Goal: Transaction & Acquisition: Download file/media

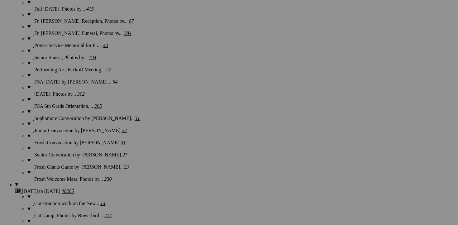
scroll to position [1147, 0]
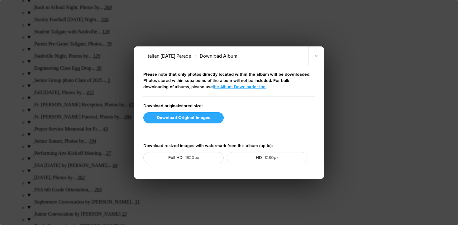
click at [172, 115] on button "Download Original Images" at bounding box center [183, 117] width 80 height 11
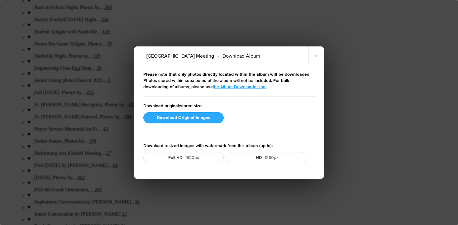
click at [170, 118] on button "Download Original Images" at bounding box center [183, 117] width 80 height 11
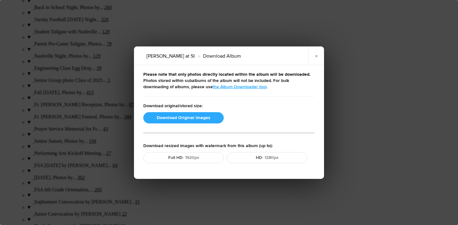
click at [194, 116] on button "Download Original Images" at bounding box center [183, 117] width 80 height 11
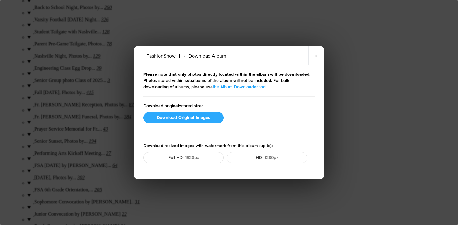
click at [172, 119] on button "Download Original Images" at bounding box center [183, 117] width 80 height 11
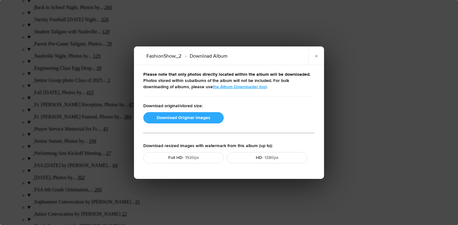
click at [184, 121] on button "Download Original Images" at bounding box center [183, 117] width 80 height 11
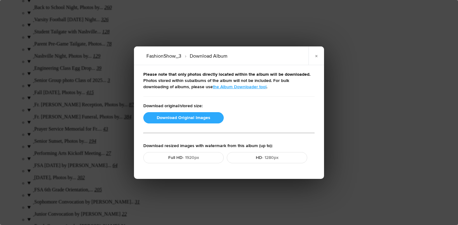
click at [173, 116] on button "Download Original Images" at bounding box center [183, 117] width 80 height 11
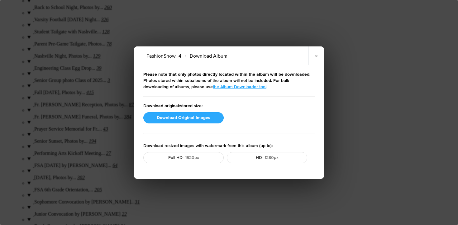
click at [193, 118] on button "Download Original Images" at bounding box center [183, 117] width 80 height 11
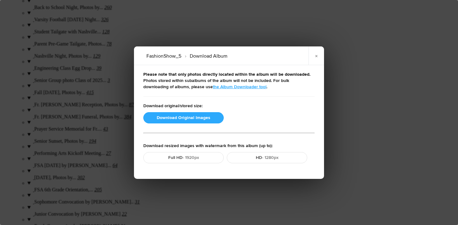
click at [189, 118] on button "Download Original Images" at bounding box center [183, 117] width 80 height 11
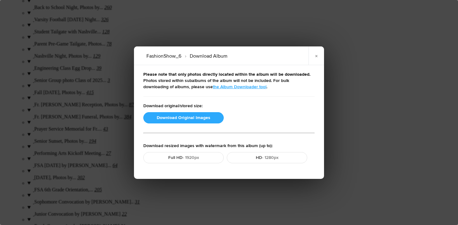
click at [203, 120] on button "Download Original Images" at bounding box center [183, 117] width 80 height 11
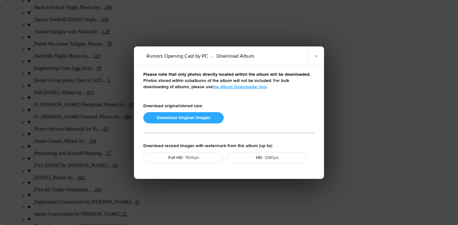
click at [168, 120] on button "Download Original Images" at bounding box center [183, 117] width 80 height 11
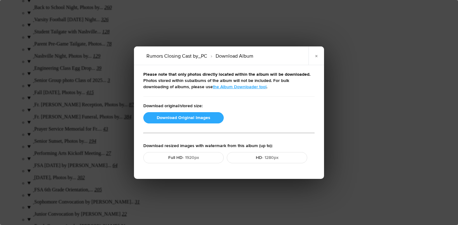
click at [198, 120] on button "Download Original Images" at bounding box center [183, 117] width 80 height 11
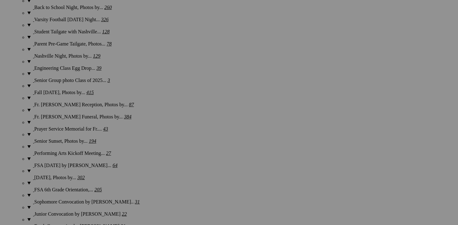
scroll to position [1115, 0]
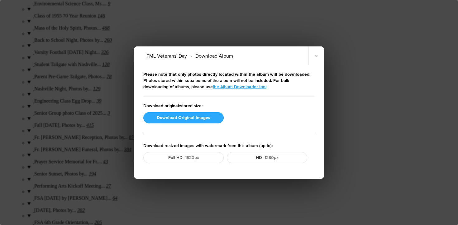
click at [189, 120] on button "Download Original Images" at bounding box center [183, 117] width 80 height 11
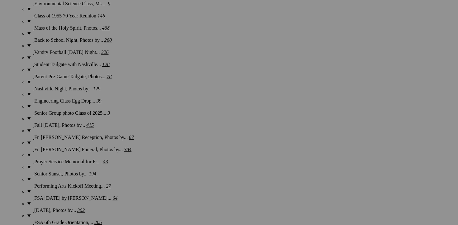
scroll to position [1071, 0]
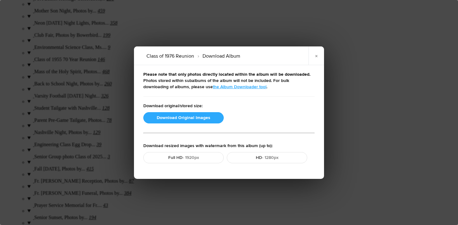
click at [173, 118] on button "Download Original Images" at bounding box center [183, 117] width 80 height 11
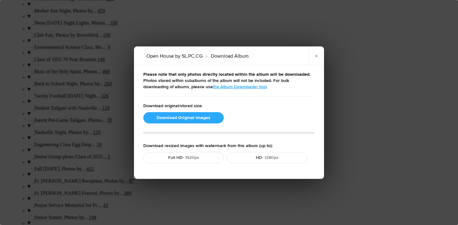
click at [188, 116] on button "Download Original Images" at bounding box center [183, 117] width 80 height 11
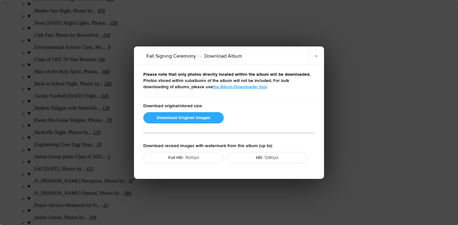
click at [177, 116] on button "Download Original Images" at bounding box center [183, 117] width 80 height 11
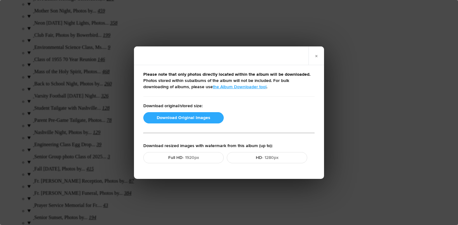
click at [178, 117] on button "Download Original Images" at bounding box center [183, 117] width 80 height 11
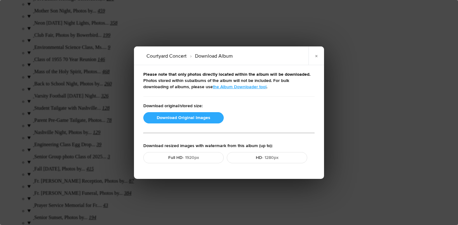
click at [183, 120] on button "Download Original Images" at bounding box center [183, 117] width 80 height 11
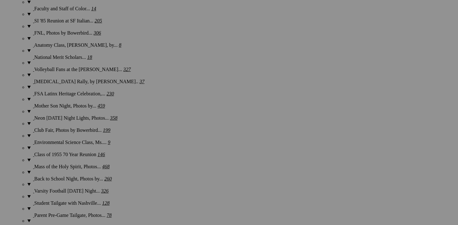
scroll to position [974, 0]
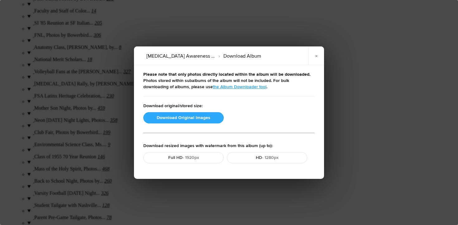
click at [191, 120] on button "Download Original Images" at bounding box center [183, 117] width 80 height 11
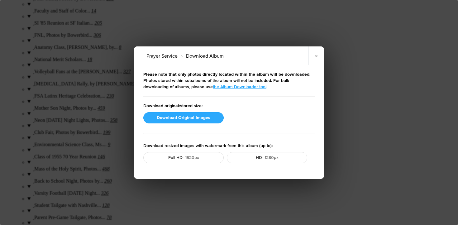
click at [185, 118] on button "Download Original Images" at bounding box center [183, 117] width 80 height 11
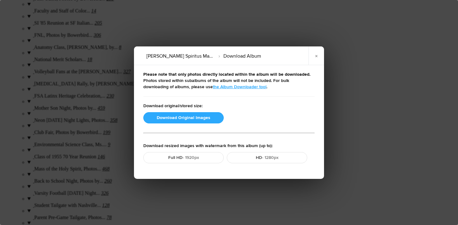
click at [183, 116] on button "Download Original Images" at bounding box center [183, 117] width 80 height 11
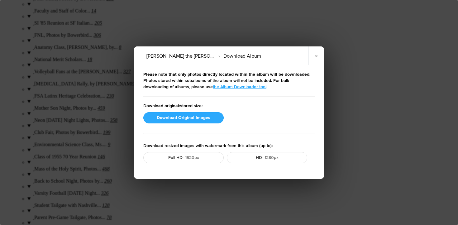
click at [197, 118] on button "Download Original Images" at bounding box center [183, 117] width 80 height 11
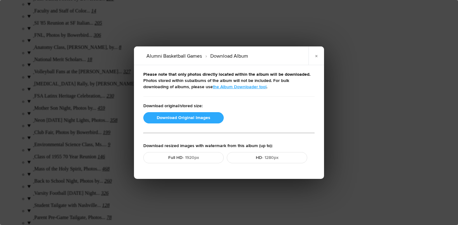
click at [173, 117] on button "Download Original Images" at bounding box center [183, 117] width 80 height 11
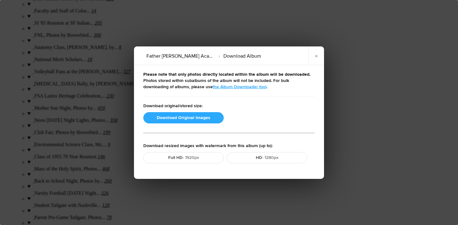
click at [182, 119] on button "Download Original Images" at bounding box center [183, 117] width 80 height 11
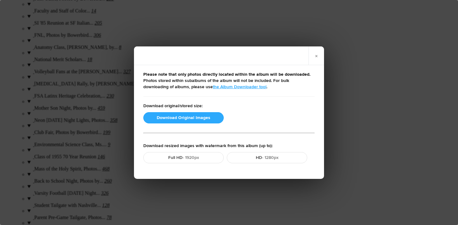
click at [170, 117] on button "Download Original Images" at bounding box center [183, 117] width 80 height 11
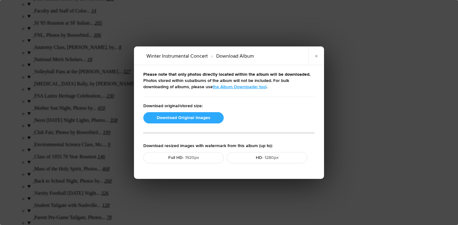
click at [169, 116] on button "Download Original Images" at bounding box center [183, 117] width 80 height 11
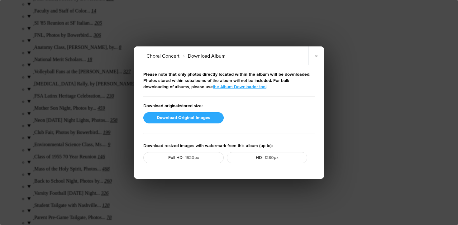
click at [189, 117] on button "Download Original Images" at bounding box center [183, 117] width 80 height 11
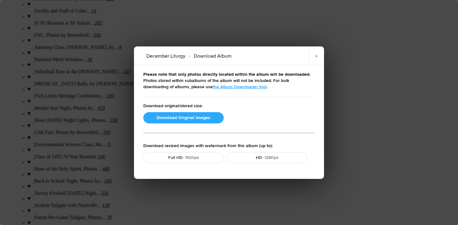
click at [176, 118] on button "Download Original Images" at bounding box center [183, 117] width 80 height 11
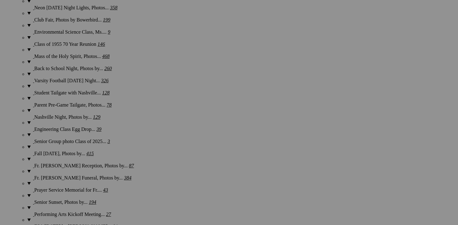
scroll to position [1065, 0]
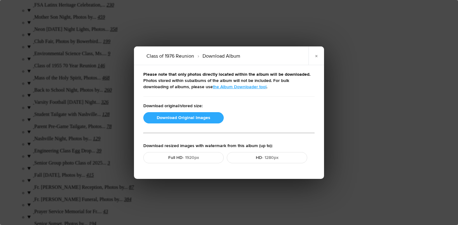
click at [174, 118] on button "Download Original Images" at bounding box center [183, 117] width 80 height 11
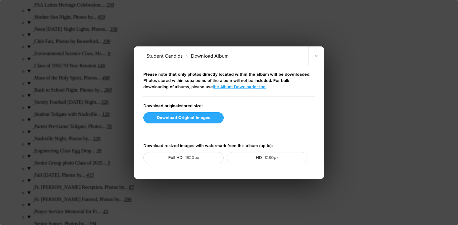
click at [176, 116] on button "Download Original Images" at bounding box center [183, 117] width 80 height 11
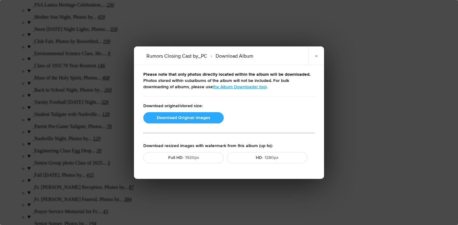
click at [165, 119] on button "Download Original Images" at bounding box center [183, 117] width 80 height 11
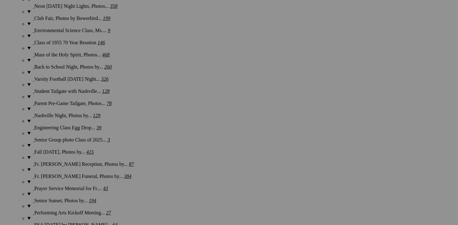
scroll to position [1047, 0]
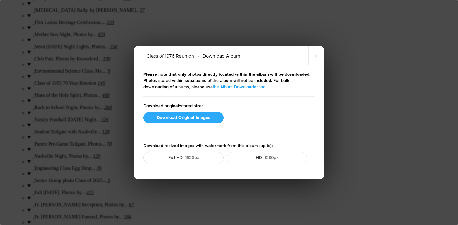
click at [177, 118] on button "Download Original Images" at bounding box center [183, 117] width 80 height 11
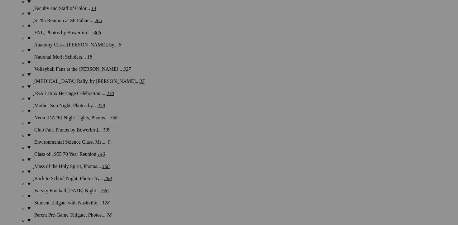
scroll to position [928, 0]
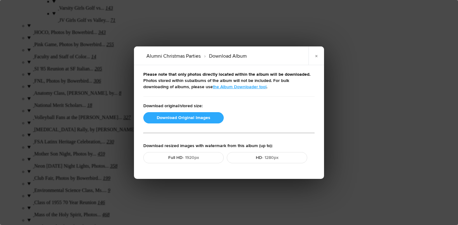
click at [192, 115] on button "Download Original Images" at bounding box center [183, 117] width 80 height 11
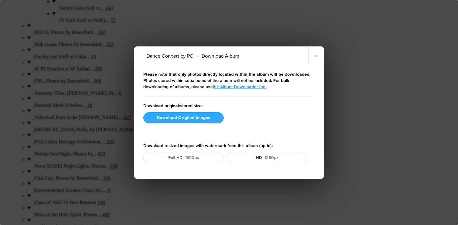
click at [178, 117] on button "Download Original Images" at bounding box center [183, 117] width 80 height 11
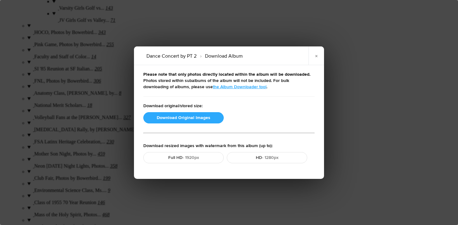
click at [192, 118] on button "Download Original Images" at bounding box center [183, 117] width 80 height 11
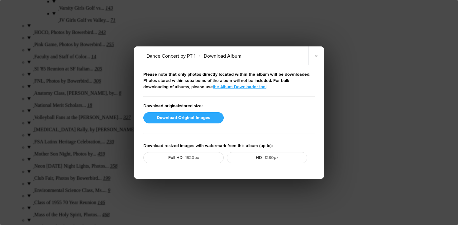
click at [186, 119] on button "Download Original Images" at bounding box center [183, 117] width 80 height 11
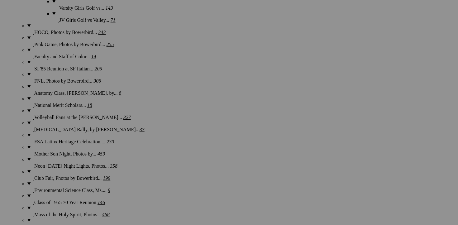
scroll to position [864, 0]
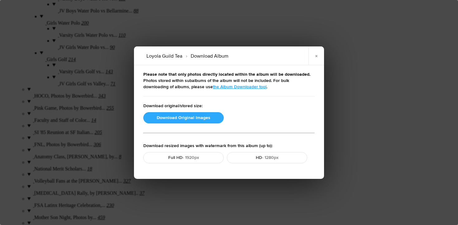
click at [191, 116] on button "Download Original Images" at bounding box center [183, 117] width 80 height 11
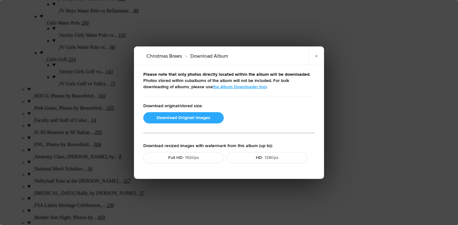
click at [183, 119] on button "Download Original Images" at bounding box center [183, 117] width 80 height 11
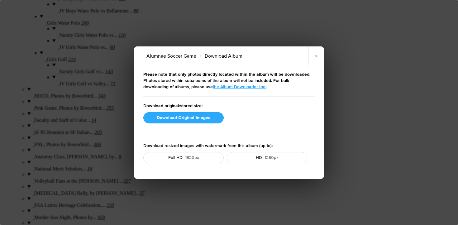
click at [191, 120] on button "Download Original Images" at bounding box center [183, 117] width 80 height 11
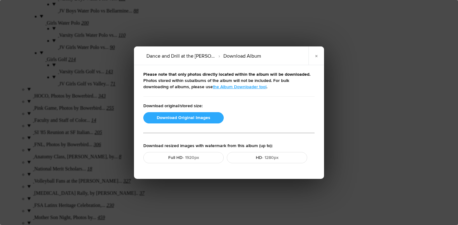
click at [173, 118] on button "Download Original Images" at bounding box center [183, 117] width 80 height 11
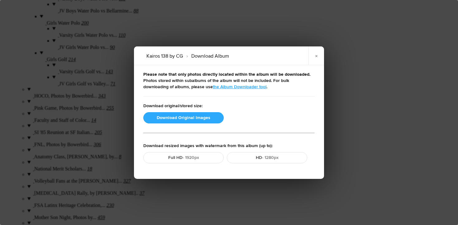
click at [197, 118] on button "Download Original Images" at bounding box center [183, 117] width 80 height 11
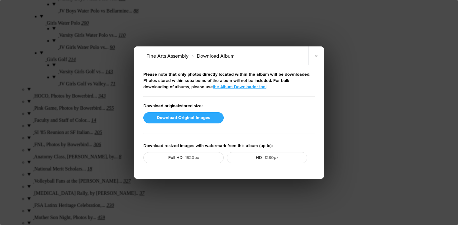
click at [163, 118] on button "Download Original Images" at bounding box center [183, 117] width 80 height 11
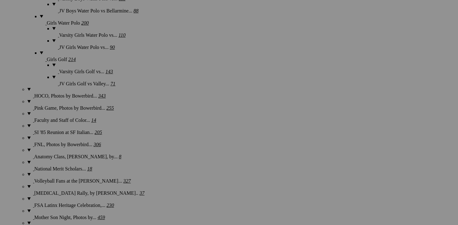
scroll to position [716, 0]
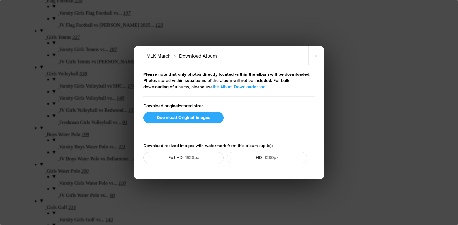
click at [191, 117] on button "Download Original Images" at bounding box center [183, 117] width 80 height 11
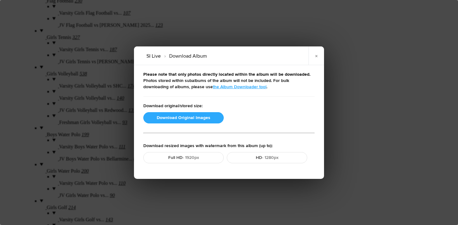
click at [182, 118] on button "Download Original Images" at bounding box center [183, 117] width 80 height 11
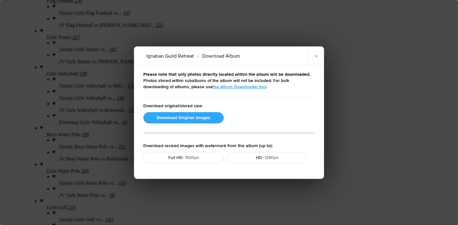
click at [190, 117] on button "Download Original Images" at bounding box center [183, 117] width 80 height 11
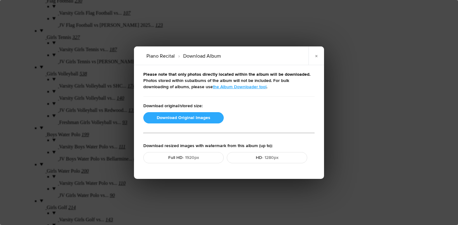
click at [167, 117] on button "Download Original Images" at bounding box center [183, 117] width 80 height 11
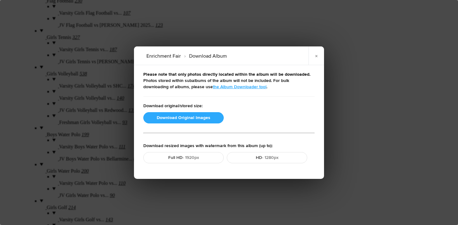
click at [184, 117] on button "Download Original Images" at bounding box center [183, 117] width 80 height 11
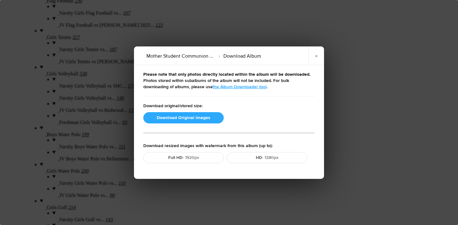
click at [179, 120] on button "Download Original Images" at bounding box center [183, 117] width 80 height 11
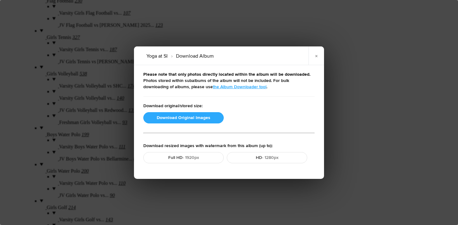
click at [202, 119] on button "Download Original Images" at bounding box center [183, 117] width 80 height 11
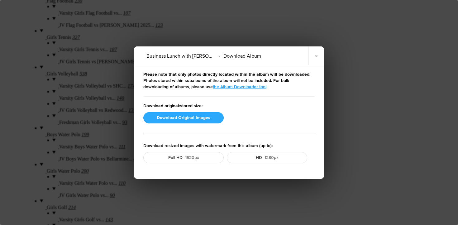
click at [167, 119] on button "Download Original Images" at bounding box center [183, 117] width 80 height 11
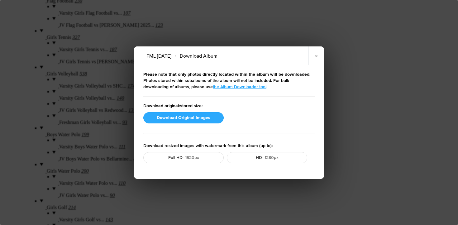
click at [181, 118] on button "Download Original Images" at bounding box center [183, 117] width 80 height 11
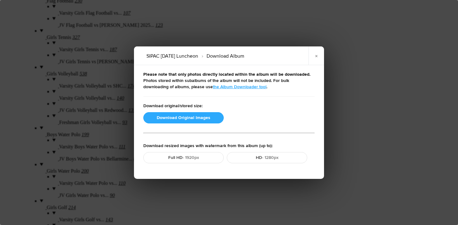
click at [201, 118] on button "Download Original Images" at bounding box center [183, 117] width 80 height 11
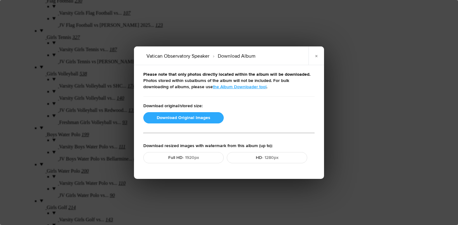
click at [176, 118] on button "Download Original Images" at bounding box center [183, 117] width 80 height 11
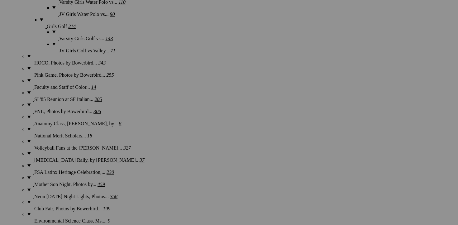
scroll to position [806, 0]
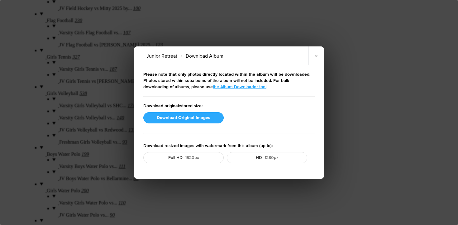
click at [182, 116] on button "Download Original Images" at bounding box center [183, 117] width 80 height 11
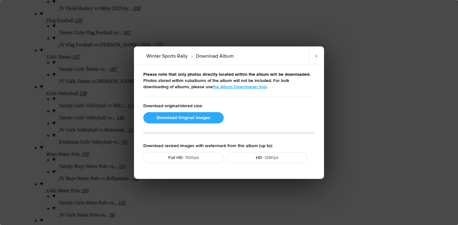
click at [172, 115] on button "Download Original Images" at bounding box center [183, 117] width 80 height 11
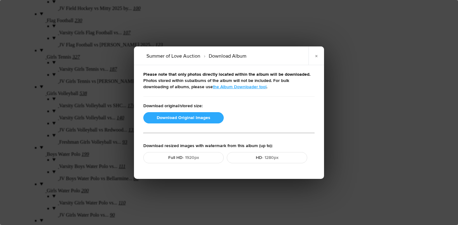
click at [189, 116] on button "Download Original Images" at bounding box center [183, 117] width 80 height 11
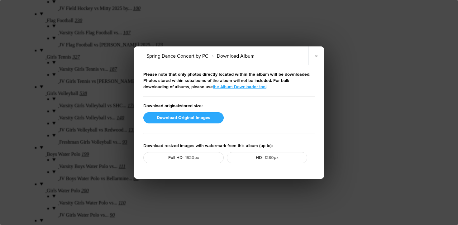
click at [186, 119] on button "Download Original Images" at bounding box center [183, 117] width 80 height 11
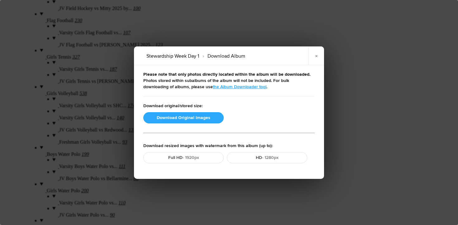
click at [185, 118] on button "Download Original Images" at bounding box center [183, 117] width 80 height 11
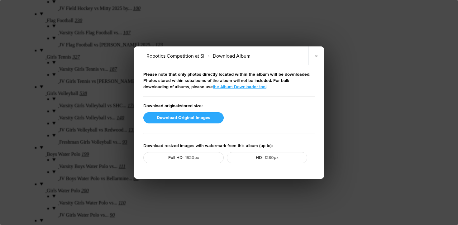
click at [185, 116] on button "Download Original Images" at bounding box center [183, 117] width 80 height 11
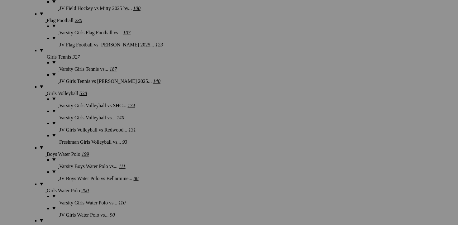
scroll to position [621, 0]
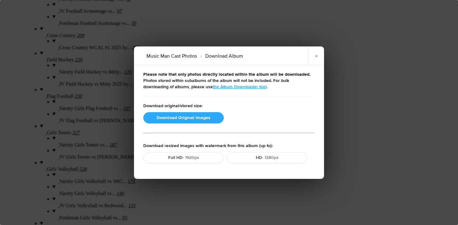
click at [198, 118] on button "Download Original Images" at bounding box center [183, 117] width 80 height 11
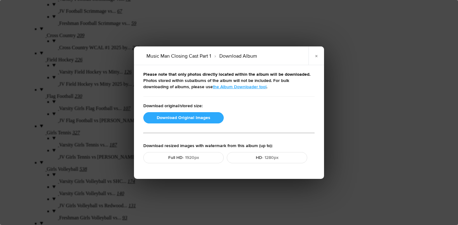
click at [189, 118] on button "Download Original Images" at bounding box center [183, 117] width 80 height 11
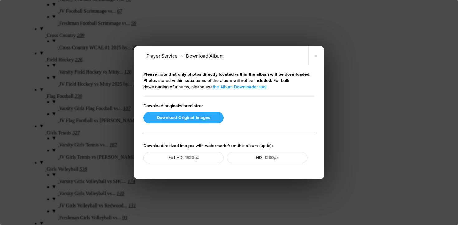
click at [189, 117] on button "Download Original Images" at bounding box center [183, 117] width 80 height 11
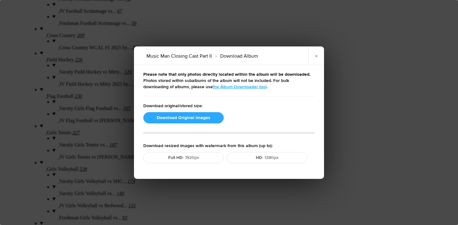
click at [175, 118] on button "Download Original Images" at bounding box center [183, 117] width 80 height 11
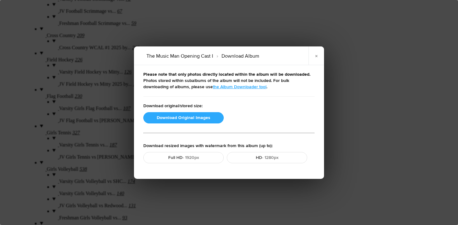
click at [186, 119] on button "Download Original Images" at bounding box center [183, 117] width 80 height 11
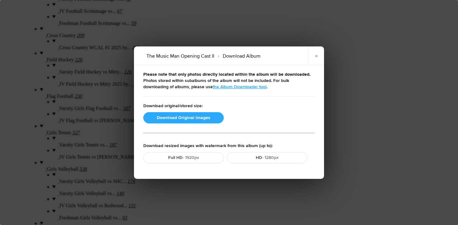
click at [180, 117] on button "Download Original Images" at bounding box center [183, 117] width 80 height 11
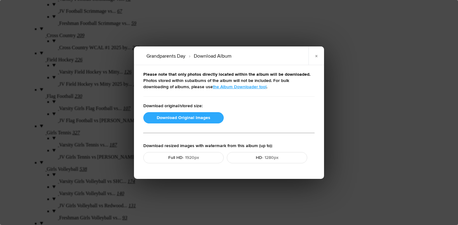
click at [167, 119] on button "Download Original Images" at bounding box center [183, 117] width 80 height 11
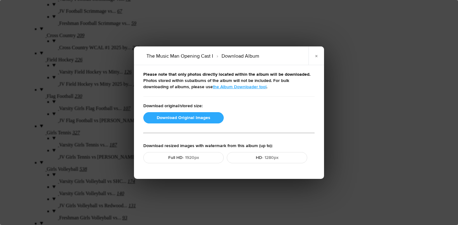
click at [186, 116] on button "Download Original Images" at bounding box center [183, 117] width 80 height 11
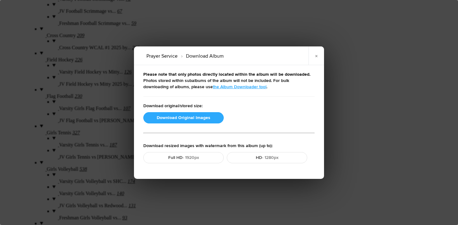
click at [179, 121] on button "Download Original Images" at bounding box center [183, 117] width 80 height 11
